Goal: Transaction & Acquisition: Purchase product/service

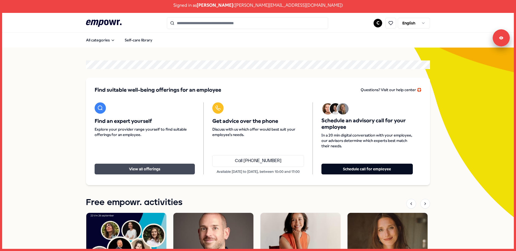
click at [165, 166] on button "View all offerings" at bounding box center [145, 169] width 100 height 11
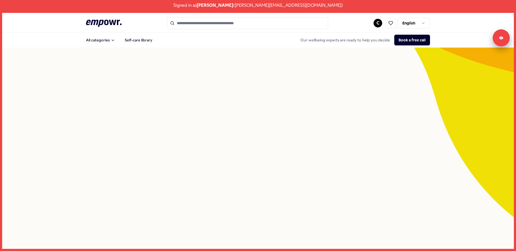
click at [416, 19] on html "Signed in as [PERSON_NAME] ( [EMAIL_ADDRESS][DOMAIN_NAME] ) .empowr-logo_svg__c…" at bounding box center [258, 125] width 516 height 251
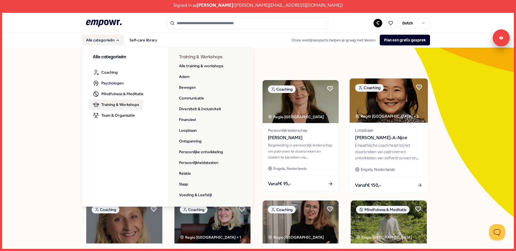
click at [350, 122] on img at bounding box center [389, 100] width 78 height 44
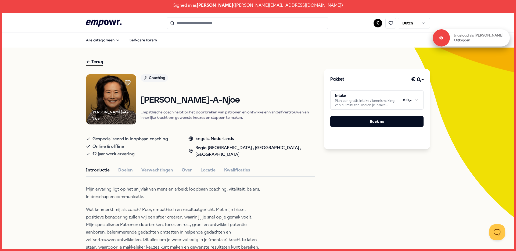
click at [460, 41] on link "Uitloggen" at bounding box center [462, 40] width 16 height 5
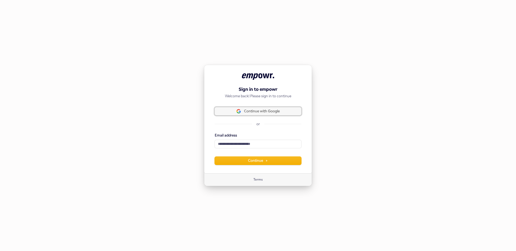
click at [274, 110] on span "Continue with Google" at bounding box center [262, 111] width 36 height 5
